Goal: Information Seeking & Learning: Learn about a topic

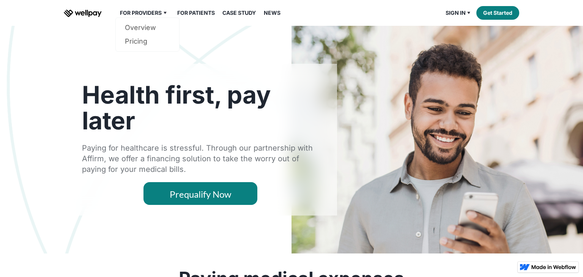
click at [143, 11] on div "For Providers" at bounding box center [141, 12] width 42 height 9
click at [143, 12] on div "For Providers" at bounding box center [141, 12] width 42 height 9
click at [137, 40] on link "Pricing" at bounding box center [147, 42] width 45 height 14
